Goal: Check status: Check status

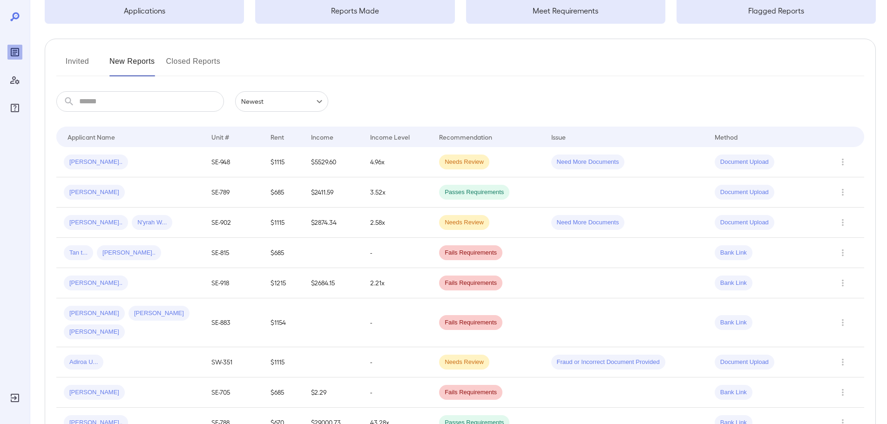
scroll to position [93, 0]
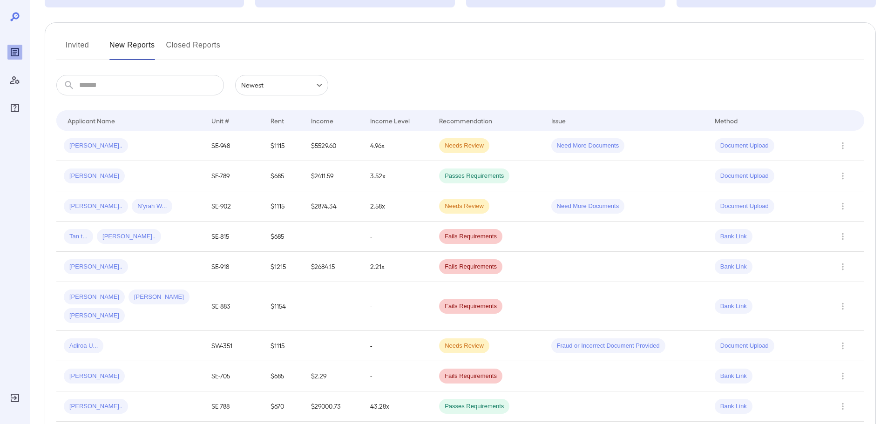
click at [162, 84] on input "text" at bounding box center [151, 85] width 145 height 20
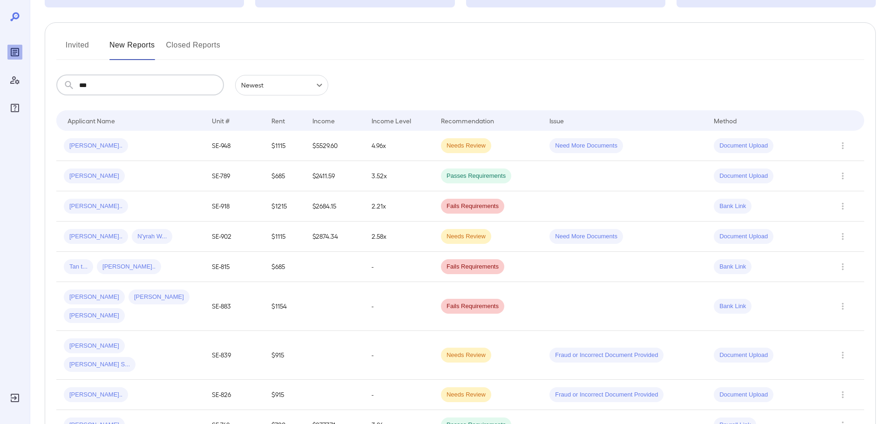
type input "***"
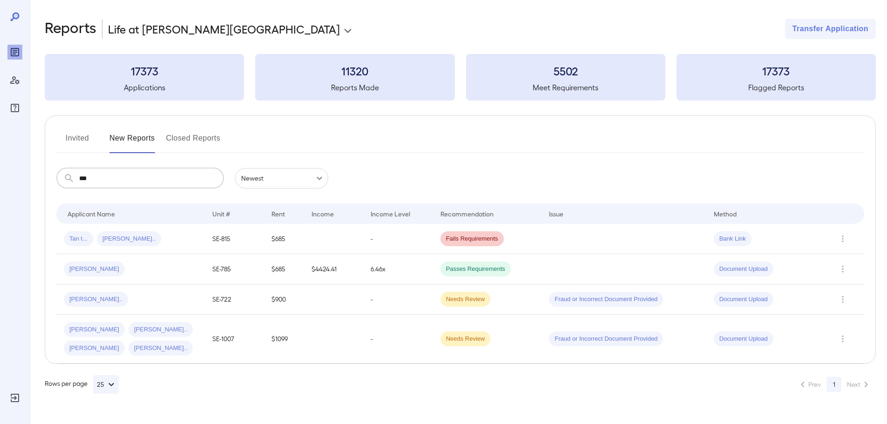
scroll to position [0, 0]
click at [200, 235] on td "Tan t... Keit T..." at bounding box center [131, 239] width 150 height 30
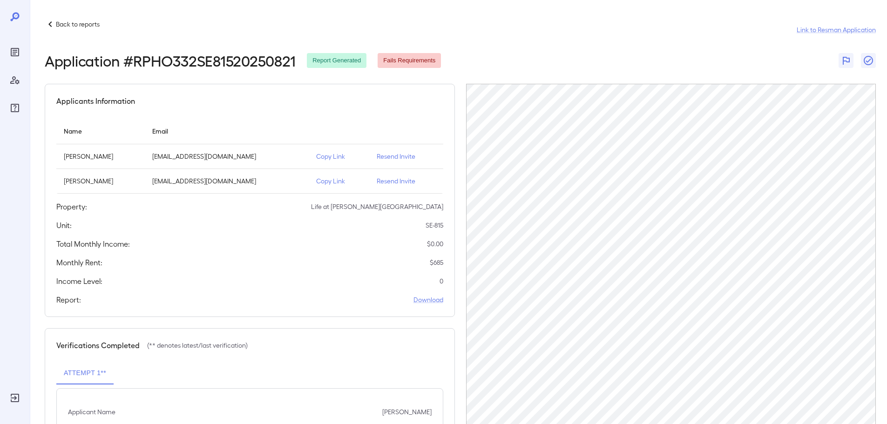
click at [316, 157] on p "Copy Link" at bounding box center [339, 156] width 46 height 9
click at [49, 23] on icon at bounding box center [50, 24] width 11 height 11
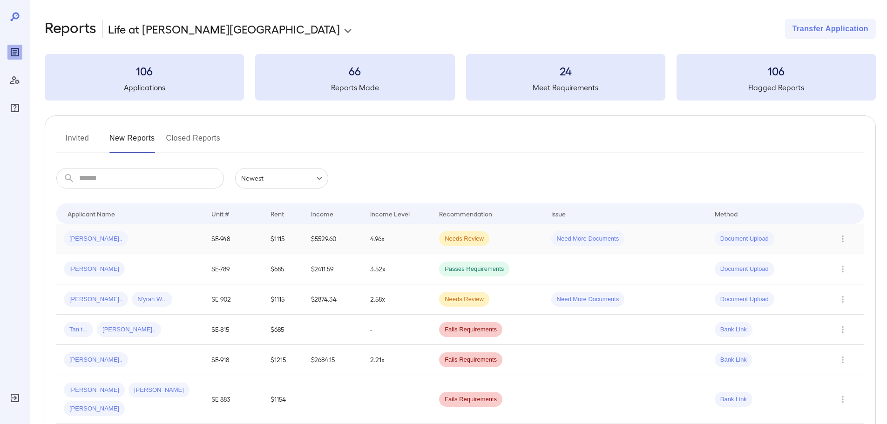
click at [170, 233] on div "Stacey B..." at bounding box center [130, 238] width 133 height 15
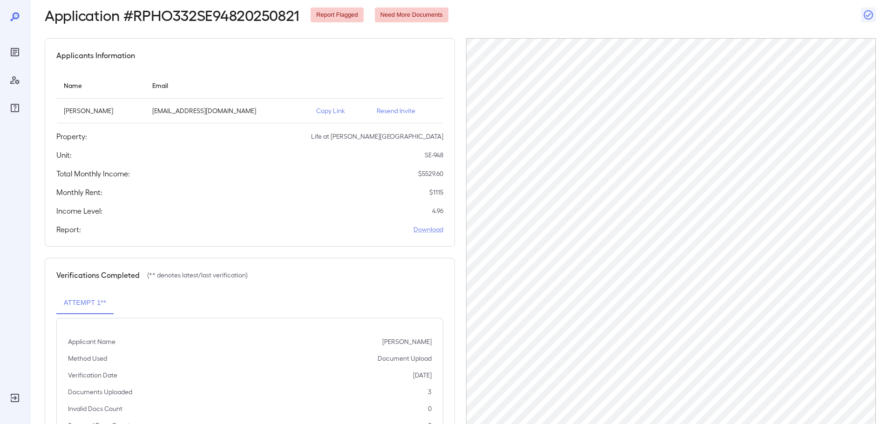
scroll to position [94, 0]
